Goal: Transaction & Acquisition: Purchase product/service

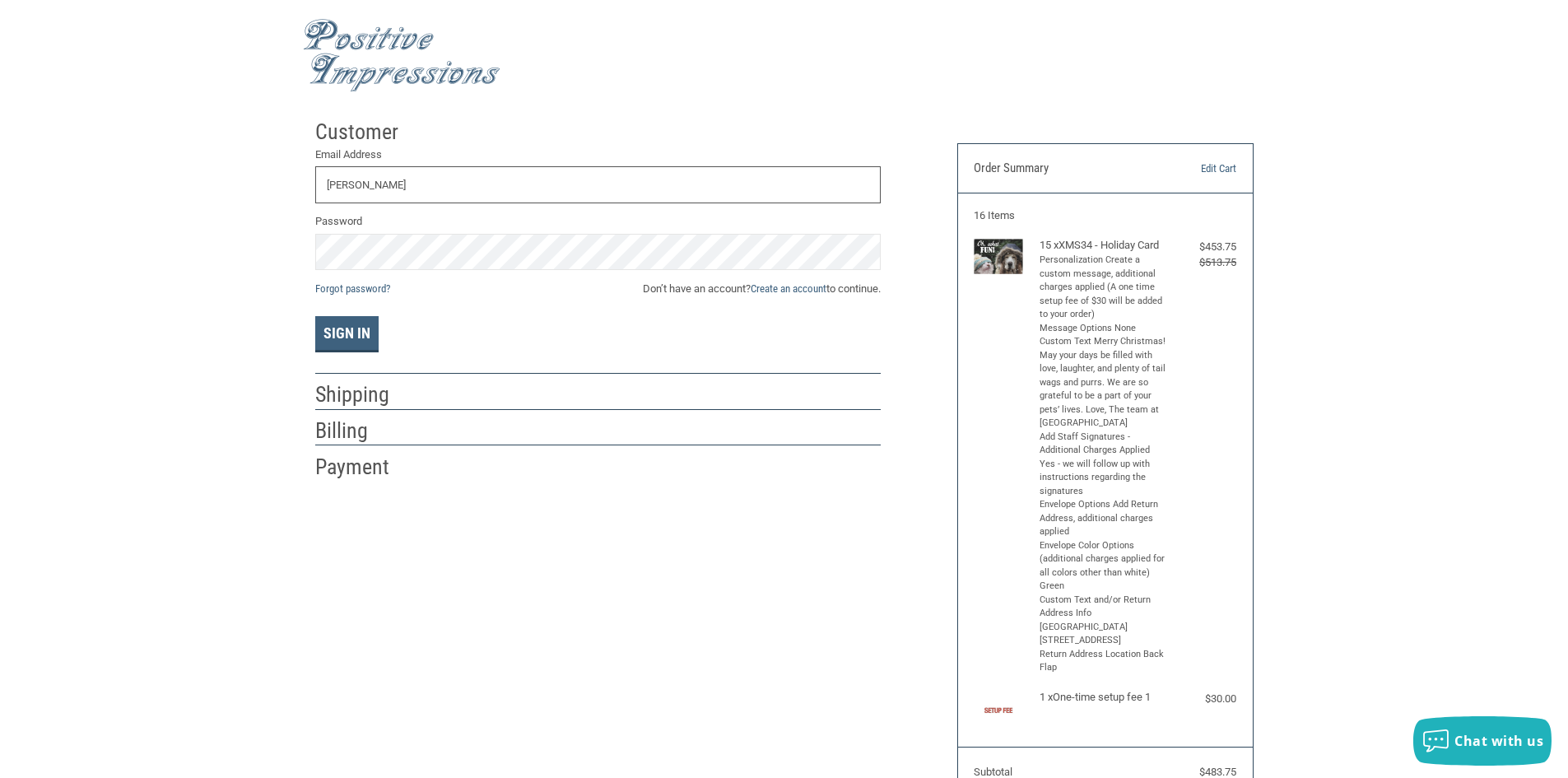
type input "[PERSON_NAME][EMAIL_ADDRESS][PERSON_NAME][DOMAIN_NAME]"
click at [334, 332] on button "Sign In" at bounding box center [347, 334] width 63 height 36
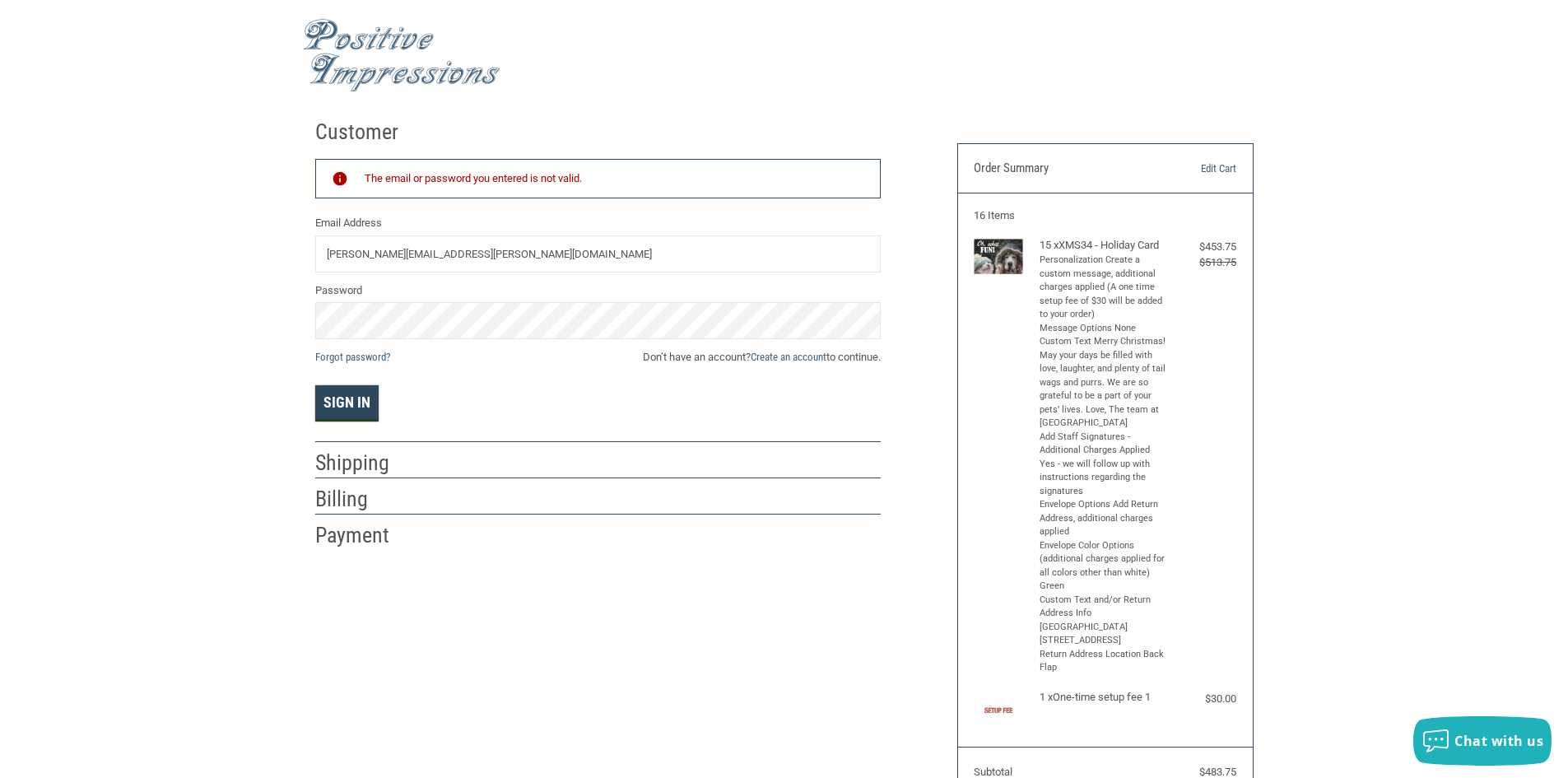
click at [341, 405] on button "Sign In" at bounding box center [347, 403] width 63 height 36
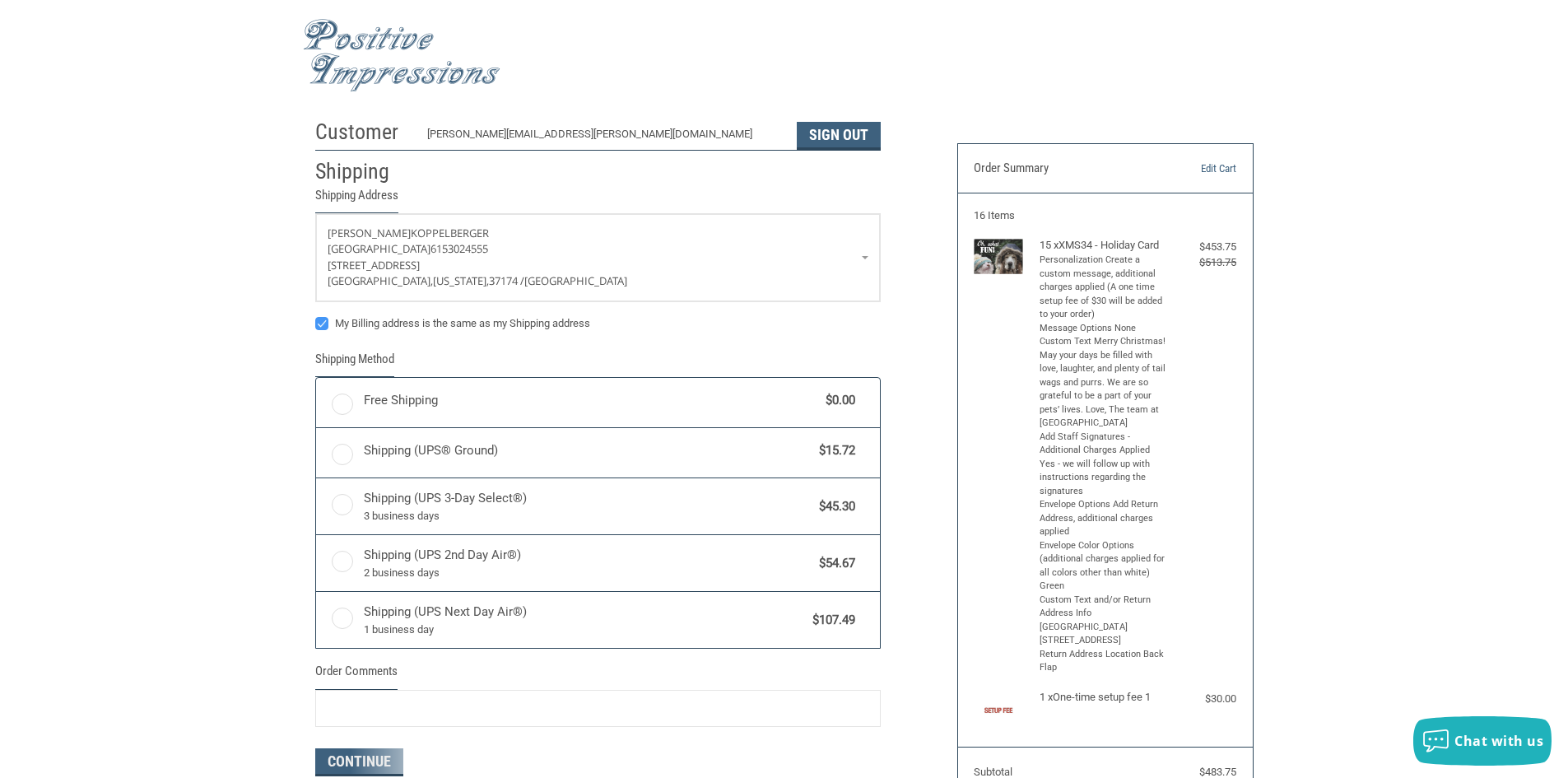
radio input "true"
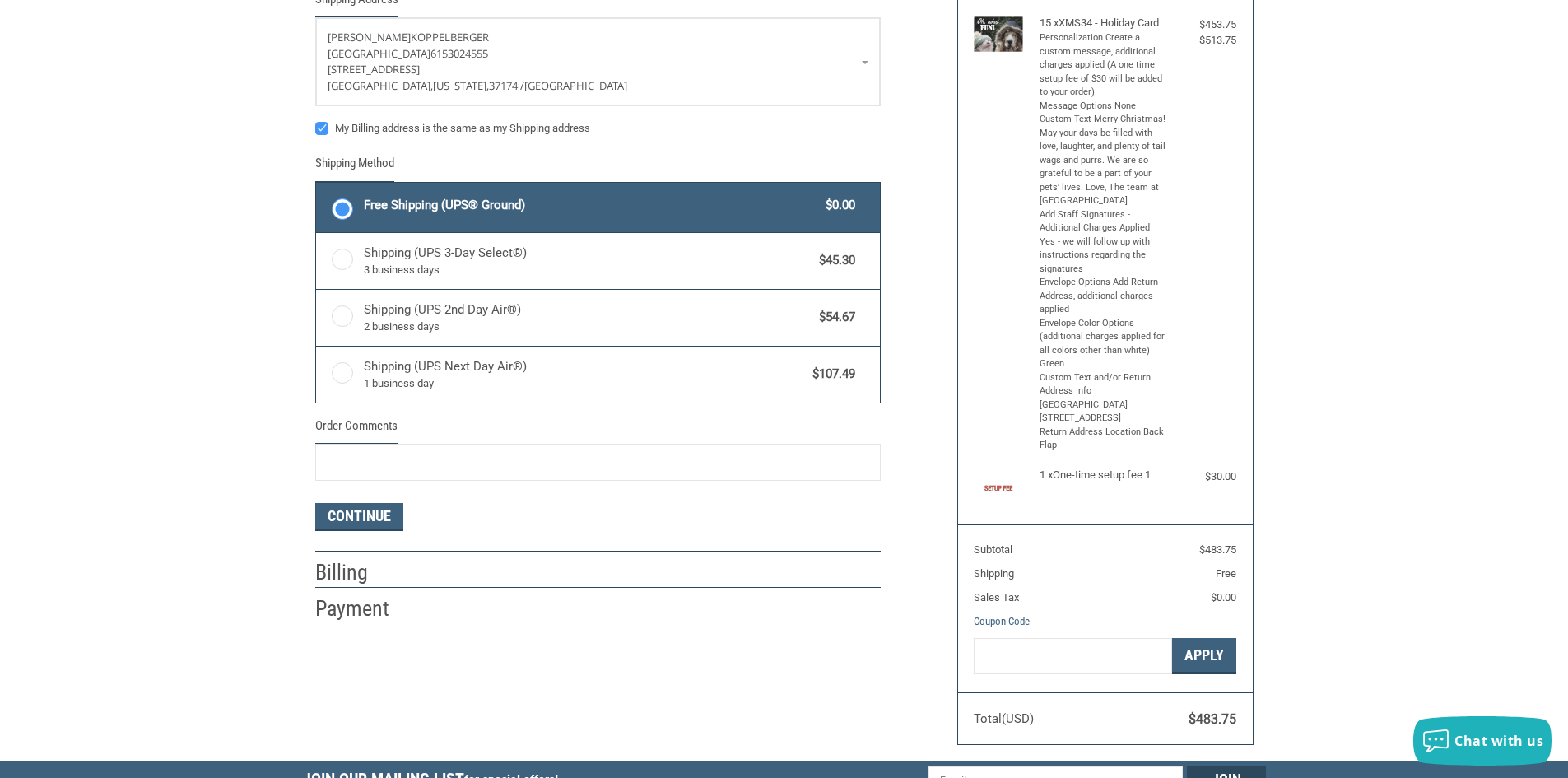
scroll to position [247, 0]
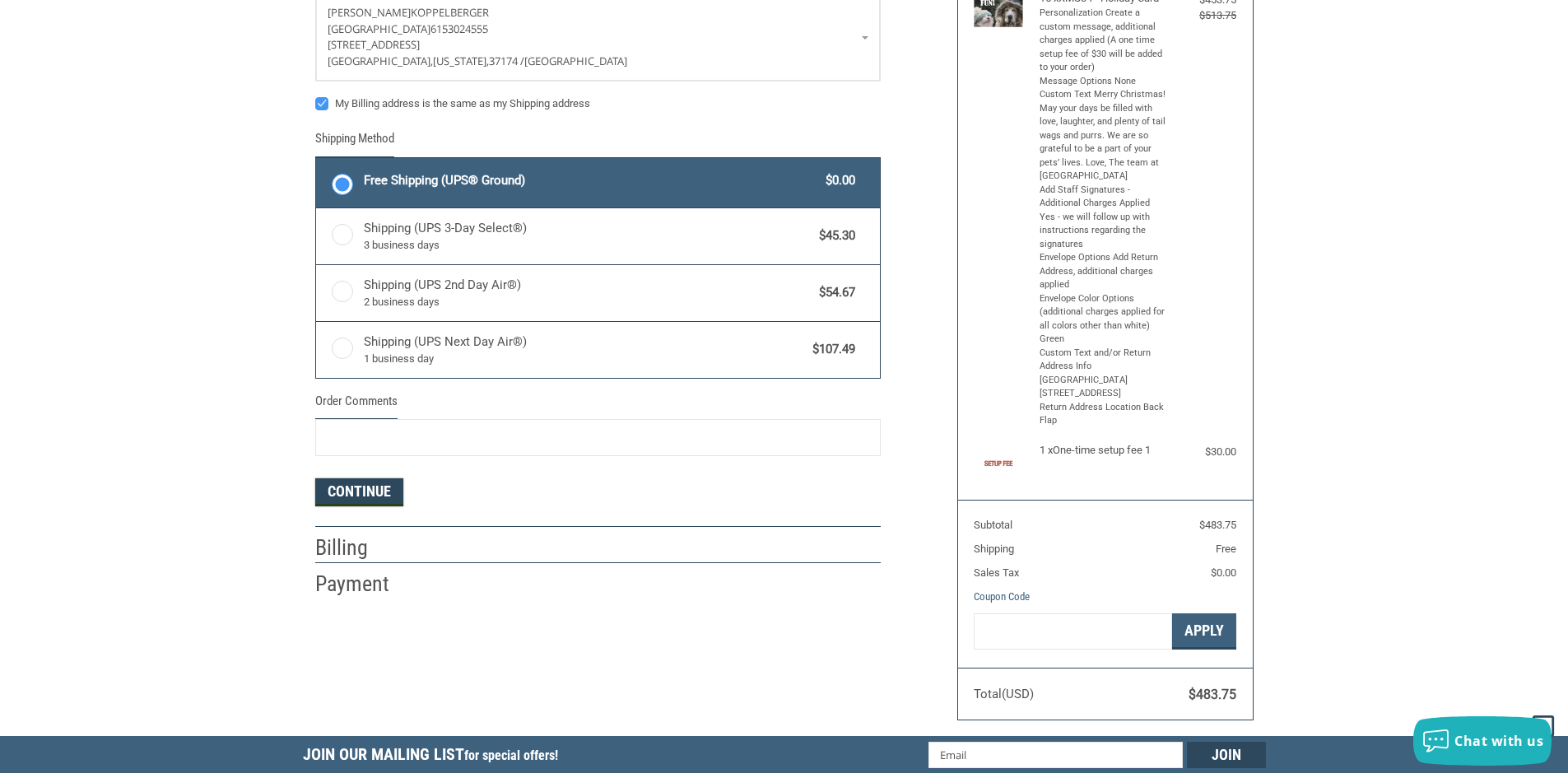
click at [375, 491] on button "Continue" at bounding box center [360, 492] width 88 height 28
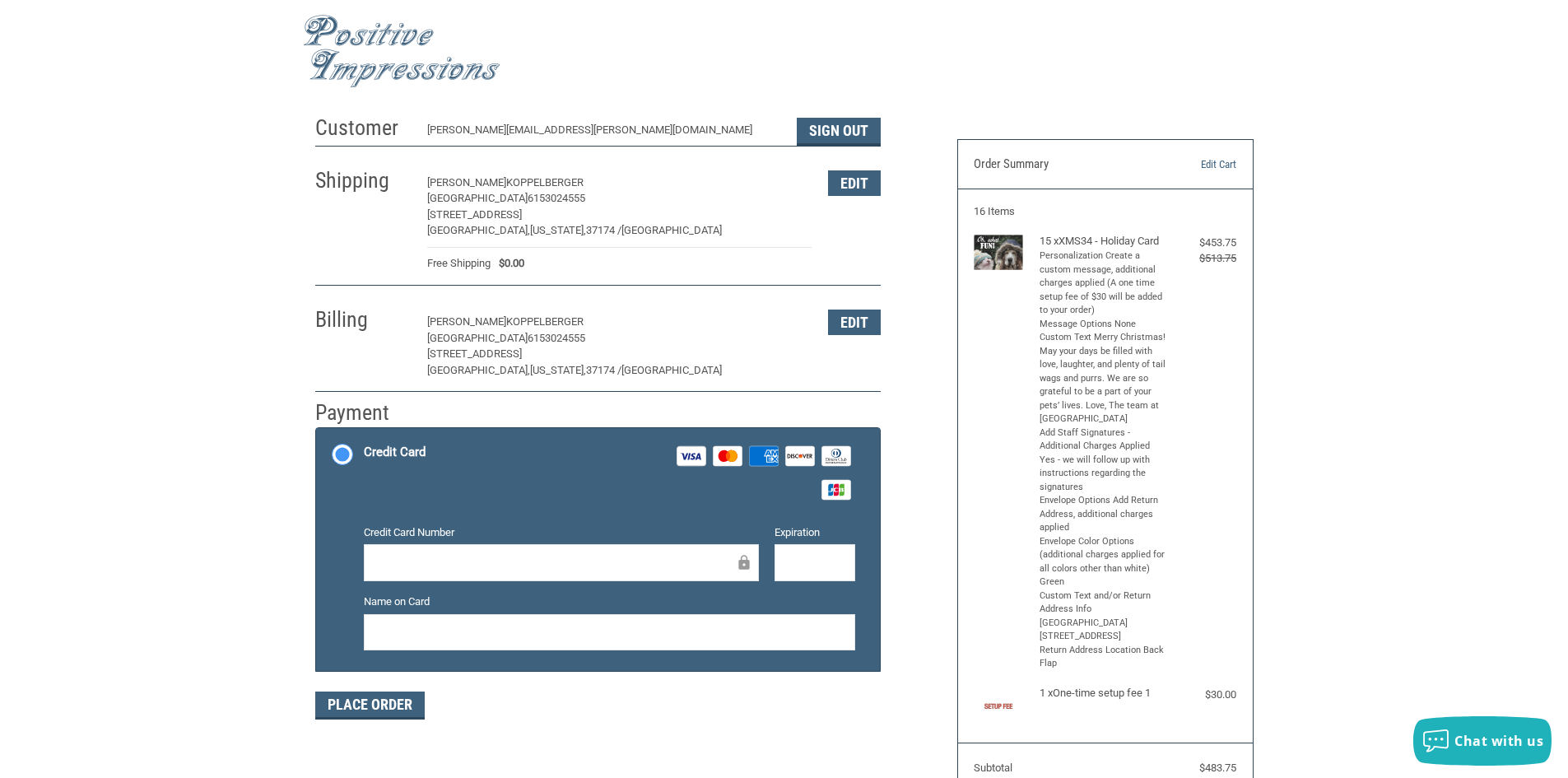
scroll to position [0, 0]
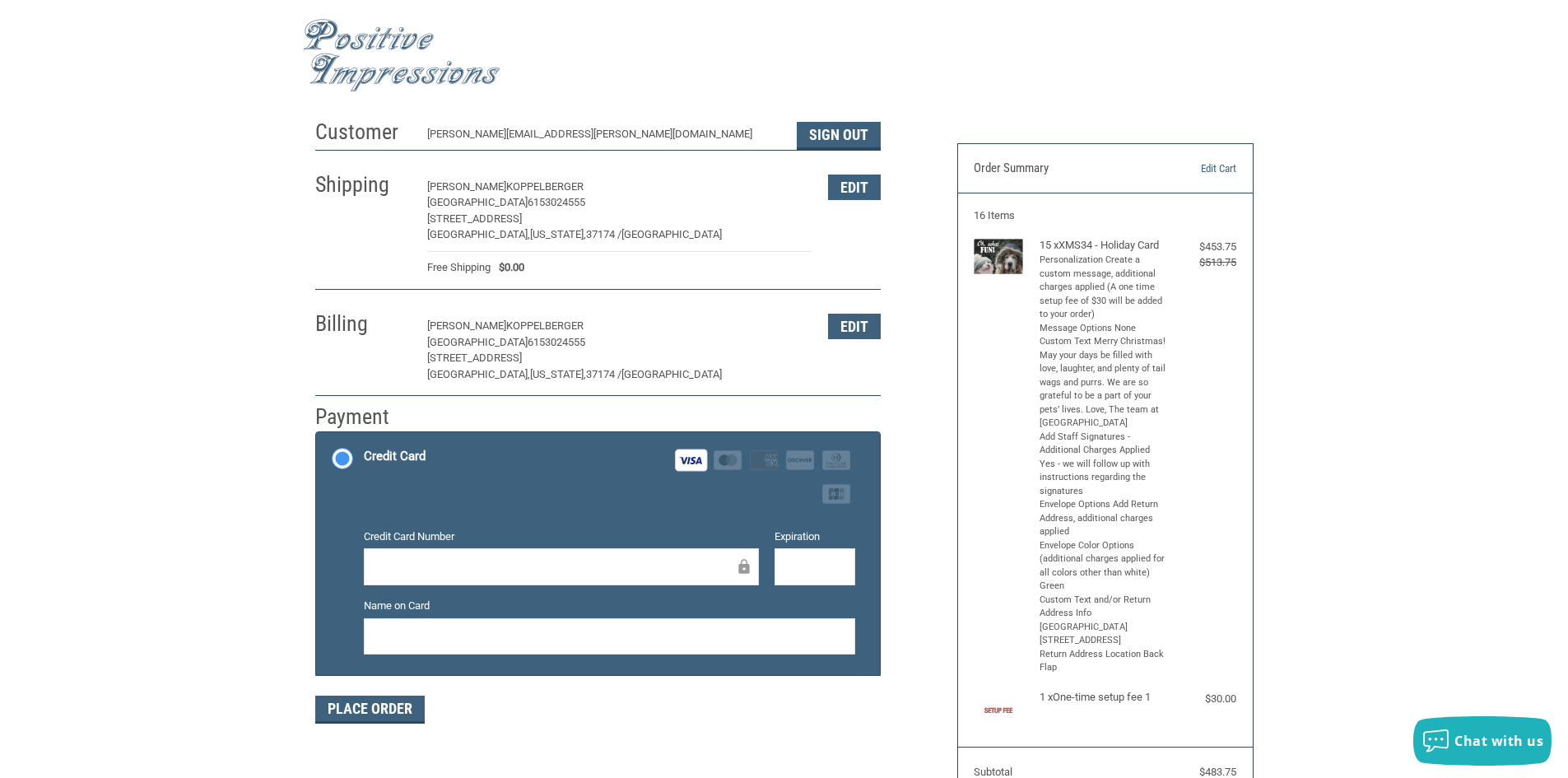
click at [665, 648] on div at bounding box center [609, 636] width 491 height 37
click at [377, 713] on button "Place Order" at bounding box center [371, 709] width 110 height 28
